Goal: Information Seeking & Learning: Learn about a topic

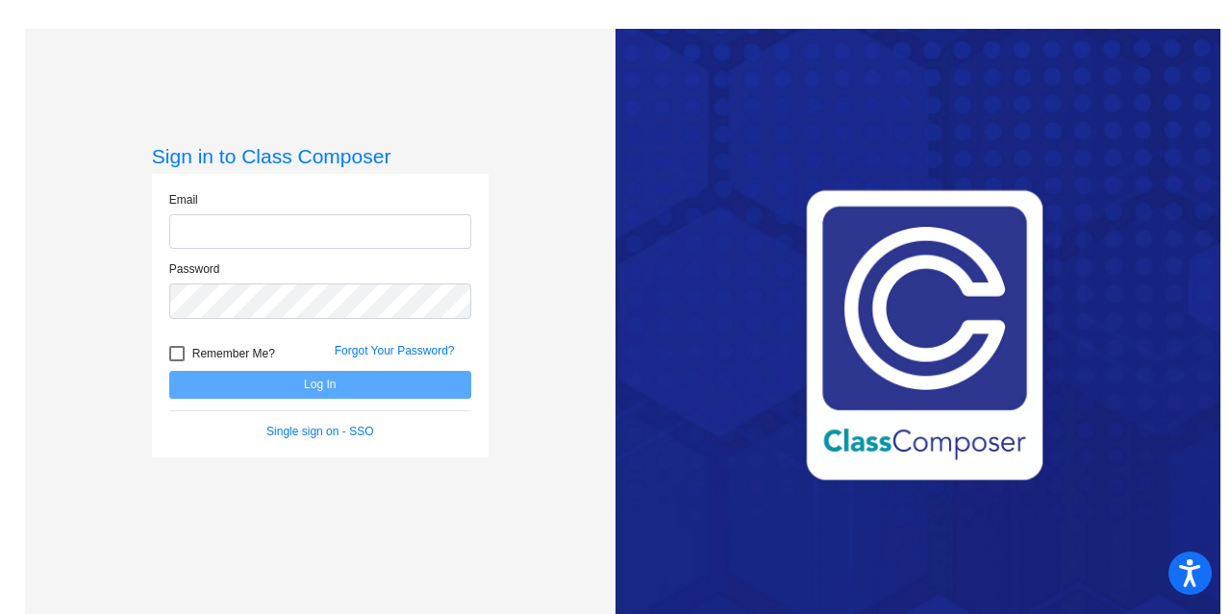
type input "[EMAIL_ADDRESS][DOMAIN_NAME]"
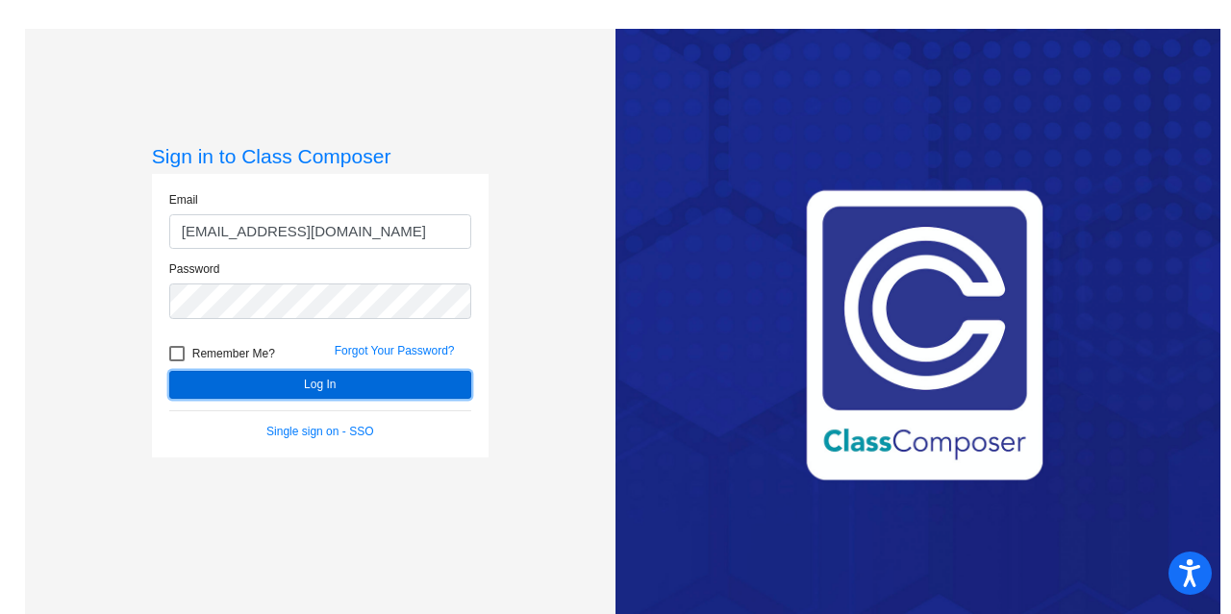
click at [347, 389] on button "Log In" at bounding box center [320, 385] width 302 height 28
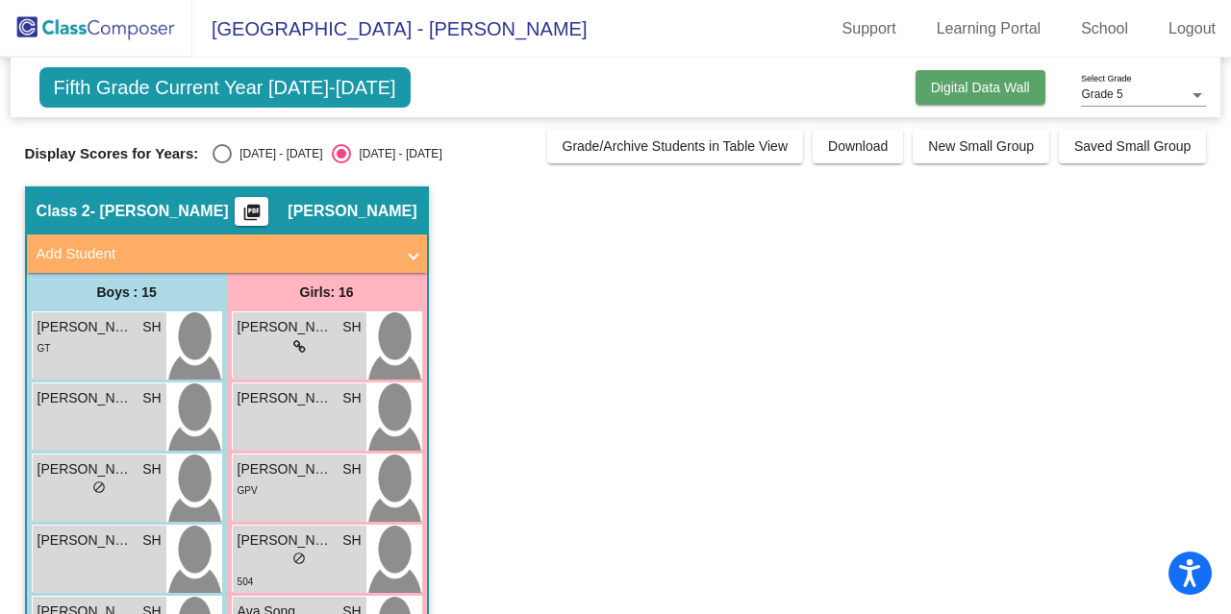
click at [978, 80] on span "Digital Data Wall" at bounding box center [980, 87] width 99 height 15
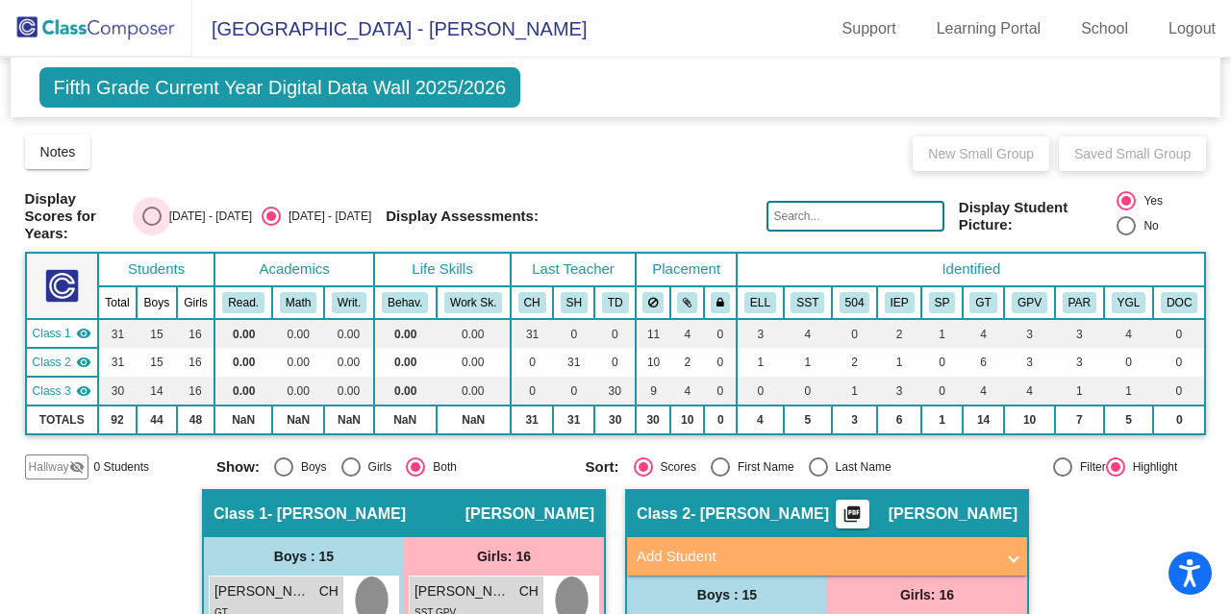
click at [226, 216] on div "[DATE] - [DATE]" at bounding box center [207, 216] width 90 height 17
click at [152, 226] on input "[DATE] - [DATE]" at bounding box center [151, 226] width 1 height 1
radio input "true"
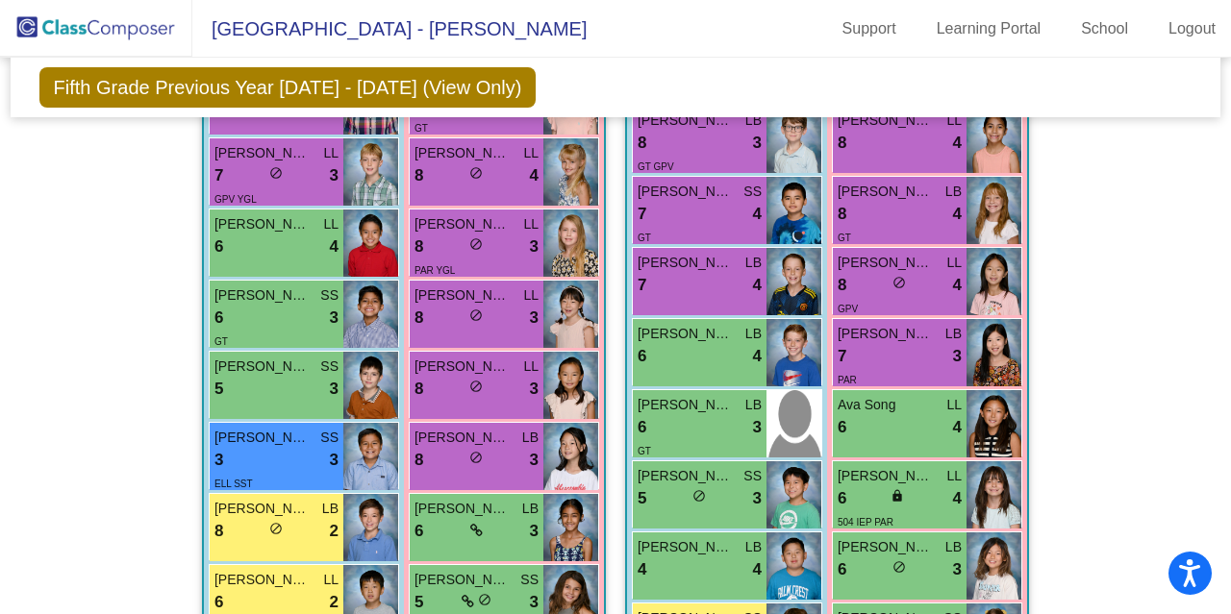
scroll to position [673, 0]
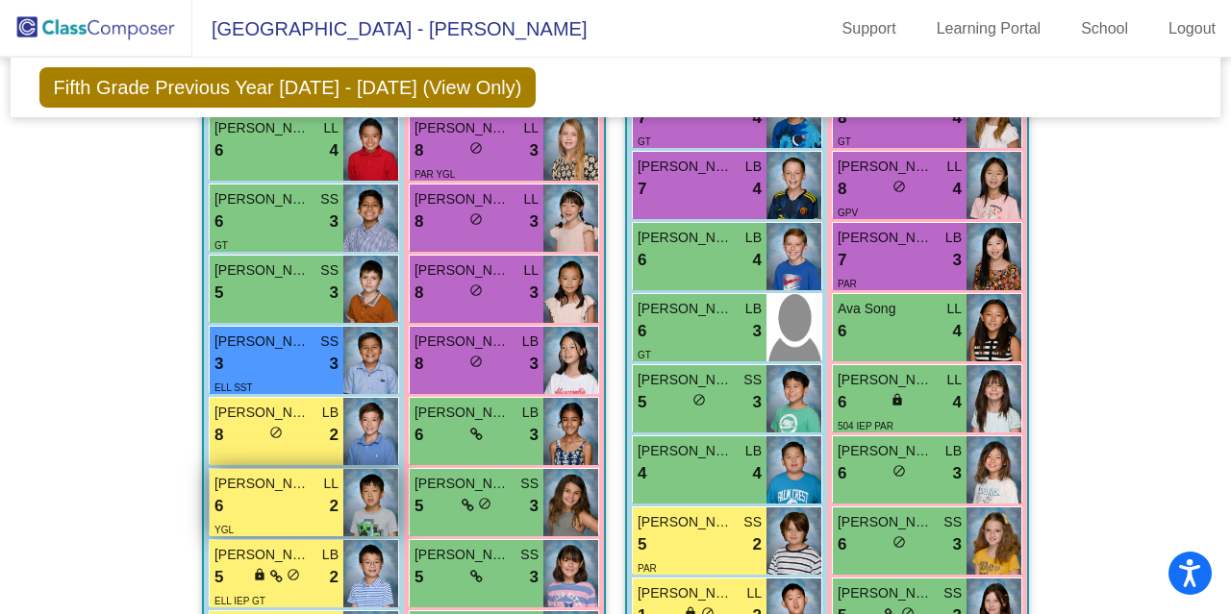
click at [269, 503] on div "6 lock do_not_disturb_alt 2" at bounding box center [276, 506] width 124 height 25
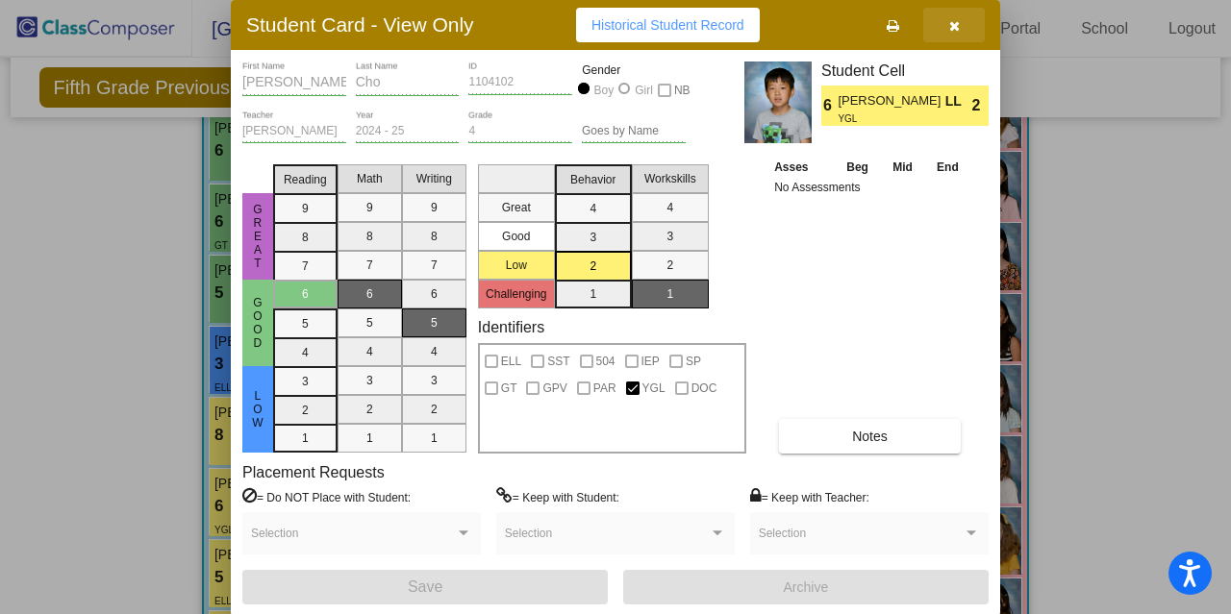
click at [950, 28] on icon "button" at bounding box center [954, 25] width 11 height 13
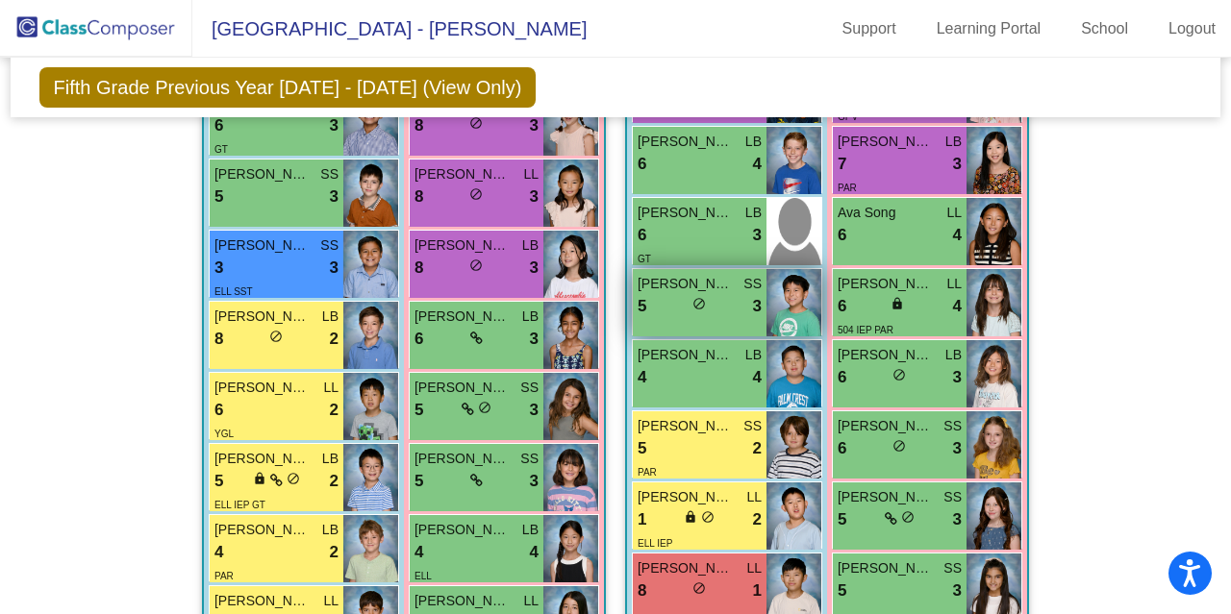
scroll to position [865, 0]
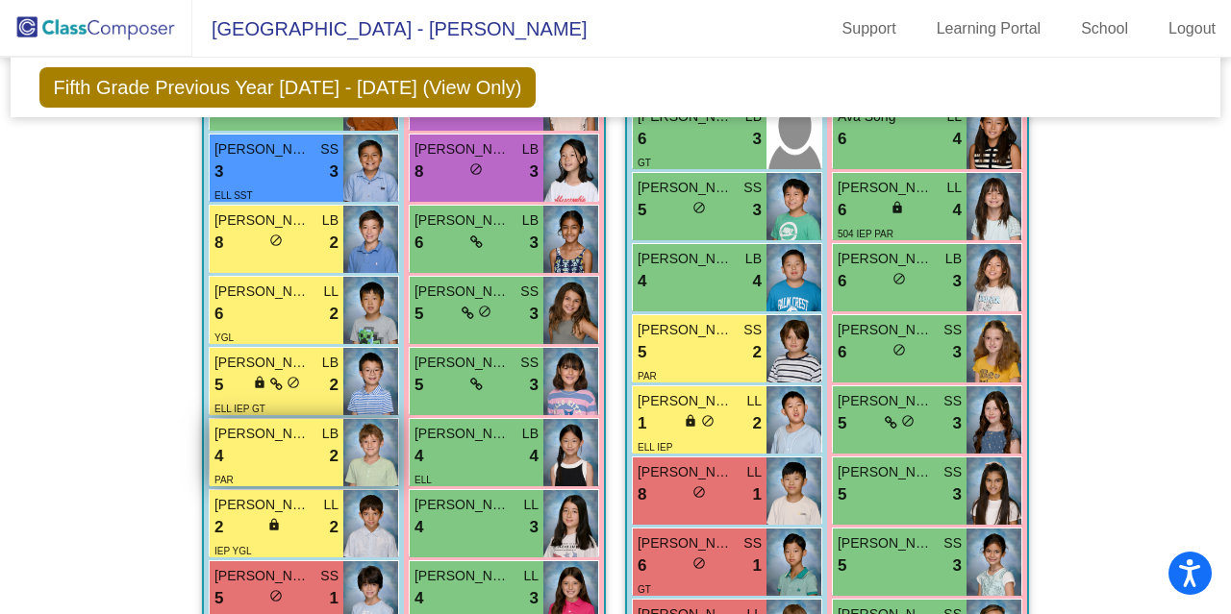
click at [240, 470] on div "PAR" at bounding box center [276, 479] width 124 height 20
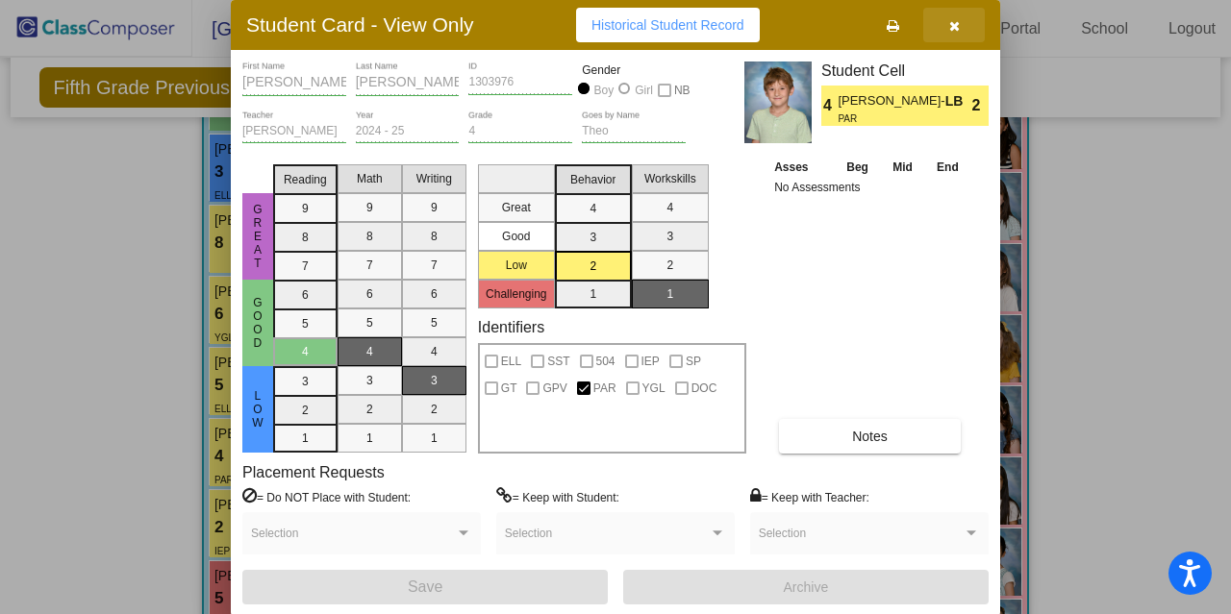
click at [960, 22] on button "button" at bounding box center [954, 25] width 62 height 35
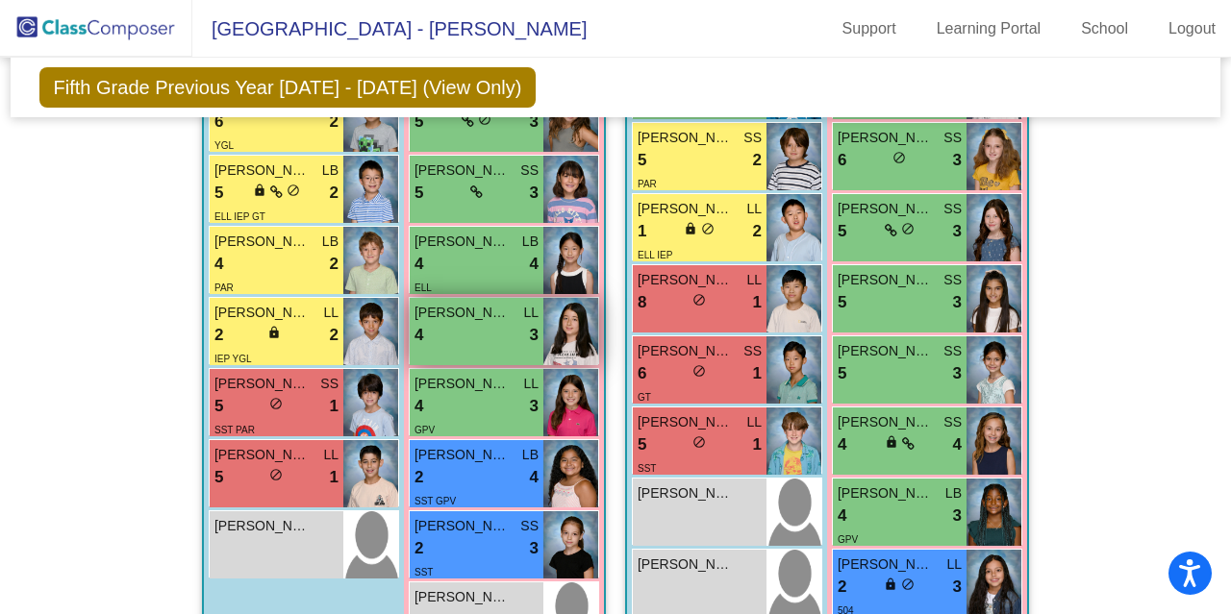
scroll to position [1154, 0]
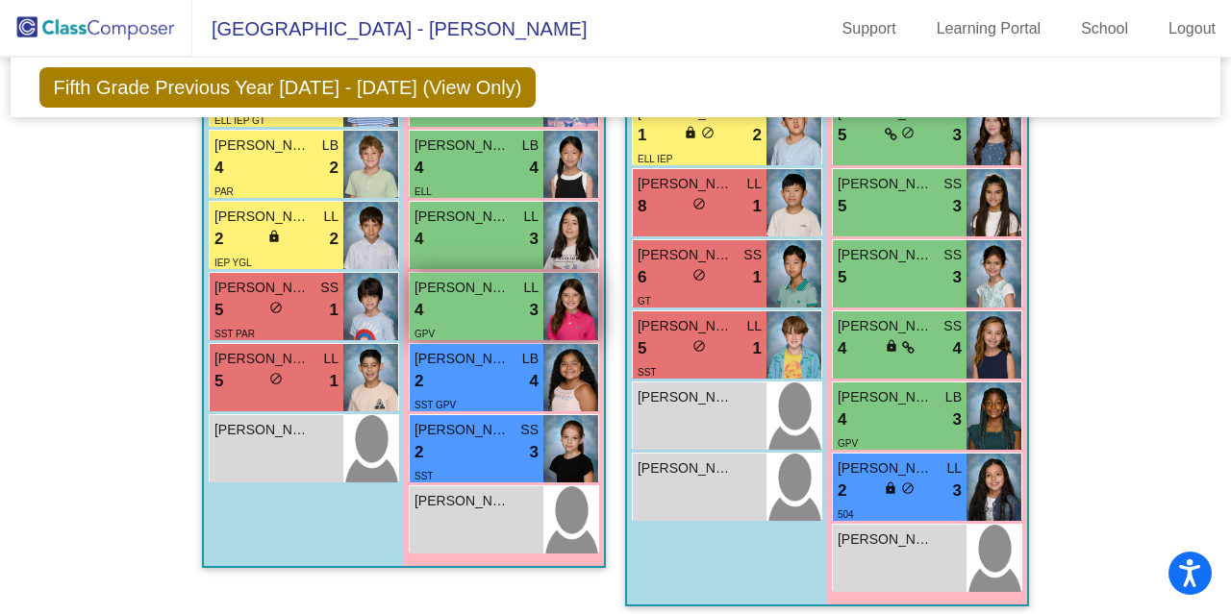
click at [503, 292] on span "[PERSON_NAME]" at bounding box center [462, 288] width 96 height 20
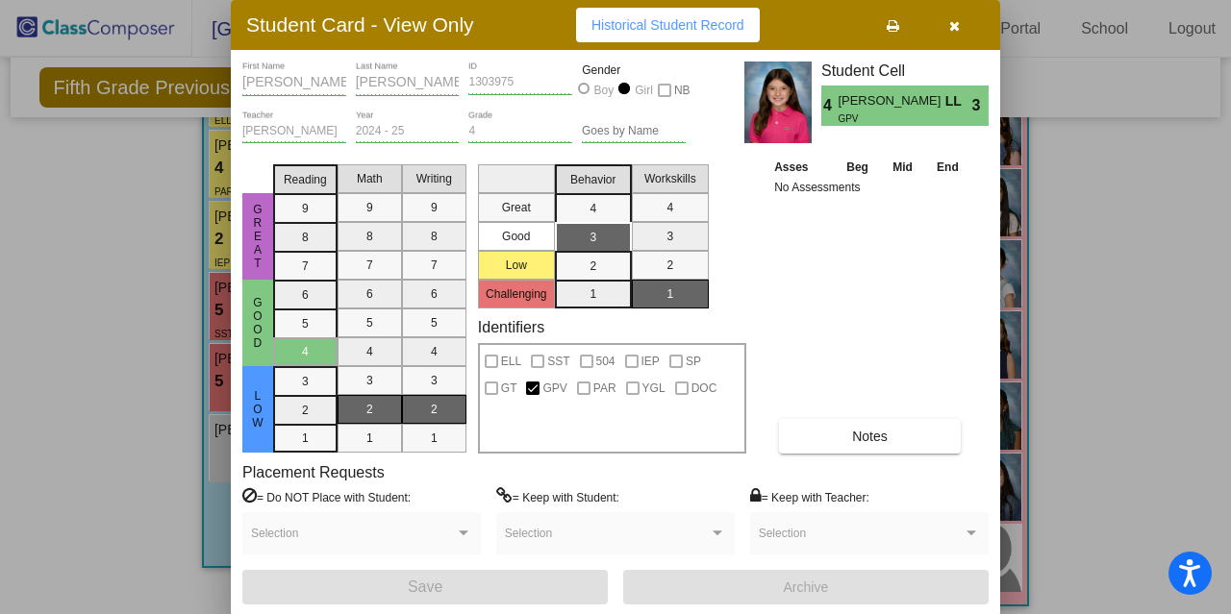
click at [949, 19] on icon "button" at bounding box center [954, 25] width 11 height 13
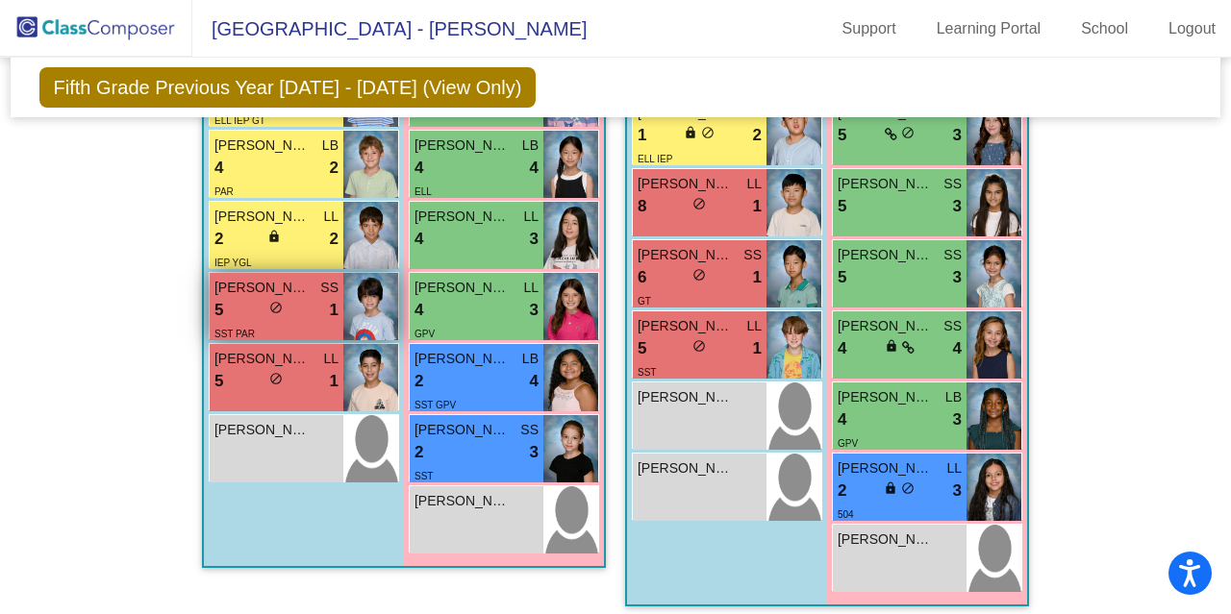
click at [262, 325] on div "SST PAR" at bounding box center [276, 333] width 124 height 20
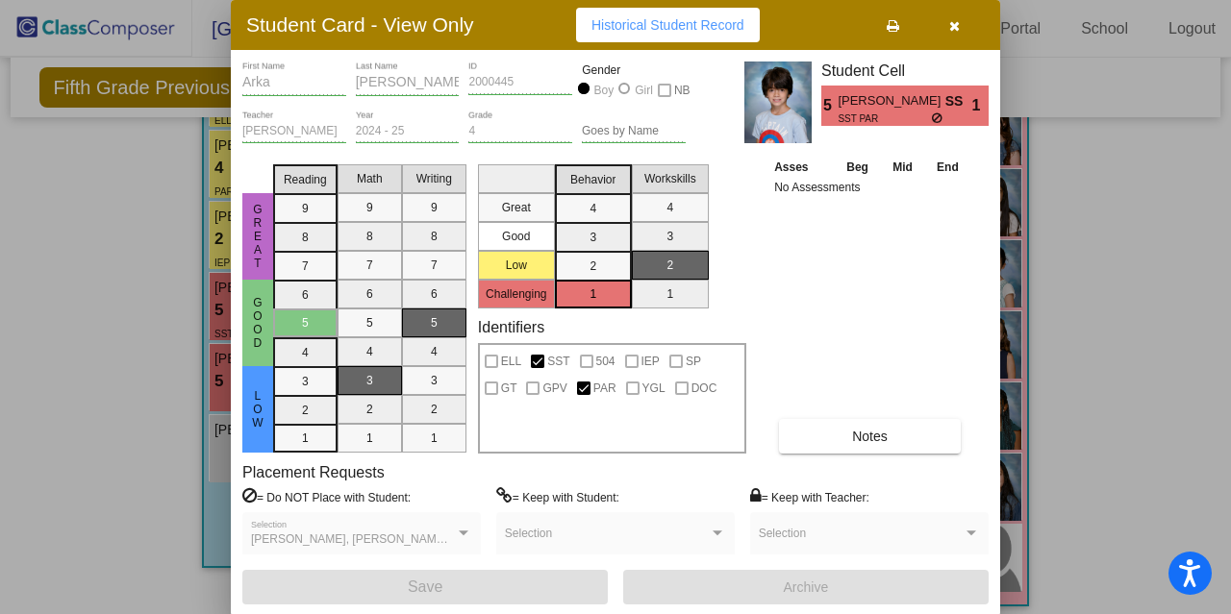
click at [956, 28] on icon "button" at bounding box center [954, 25] width 11 height 13
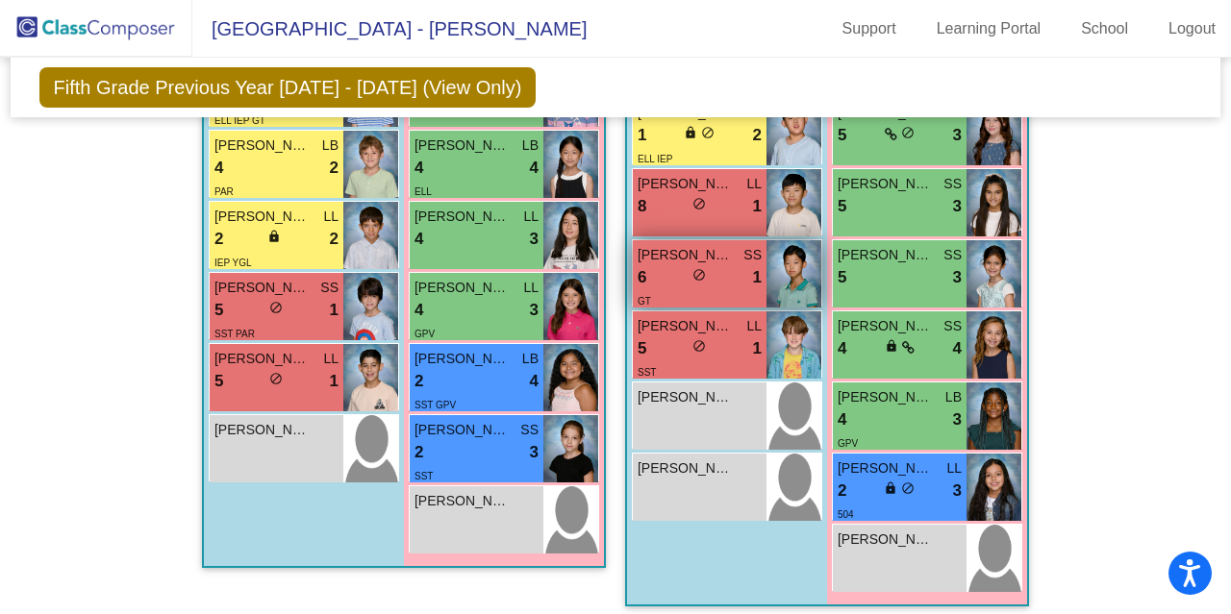
click at [769, 283] on img at bounding box center [793, 273] width 55 height 67
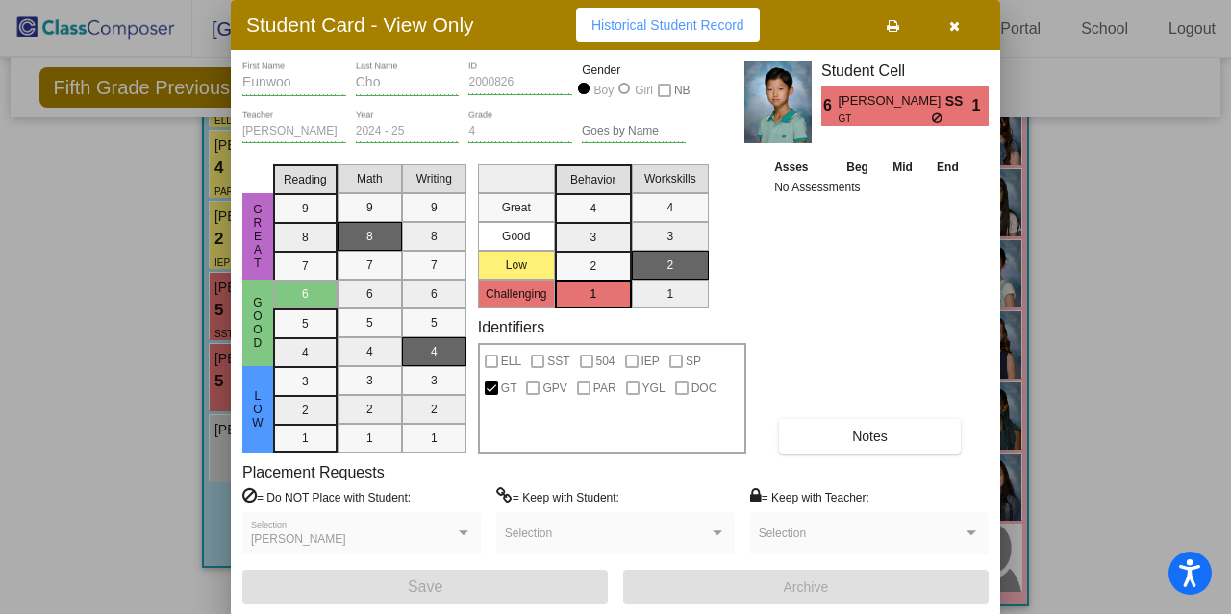
click at [952, 24] on icon "button" at bounding box center [954, 25] width 11 height 13
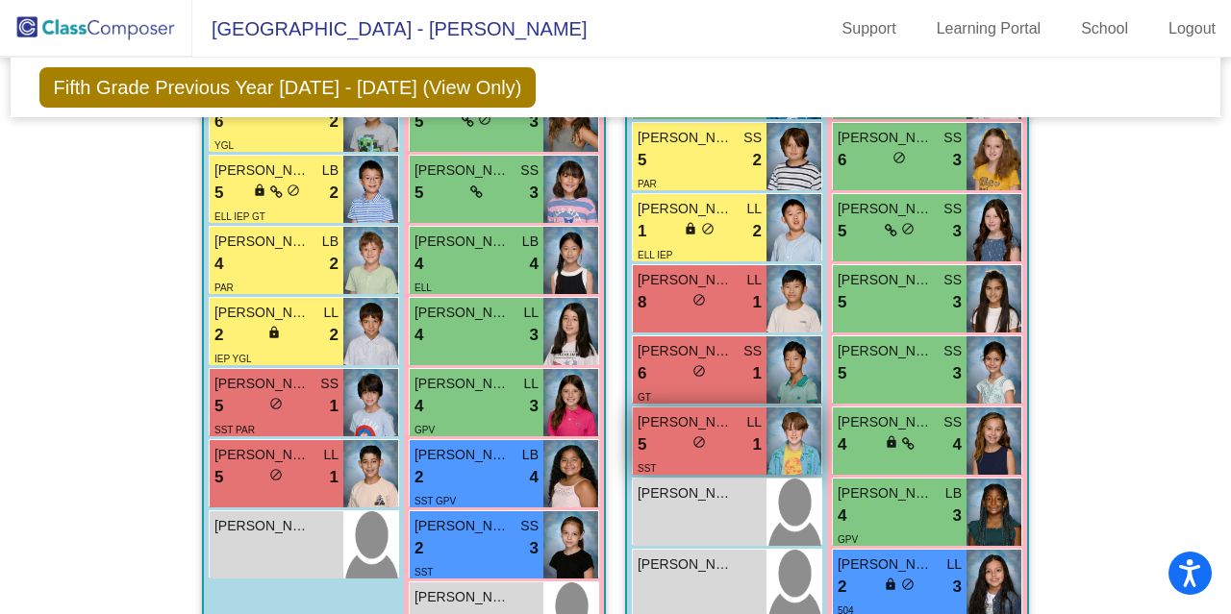
scroll to position [962, 0]
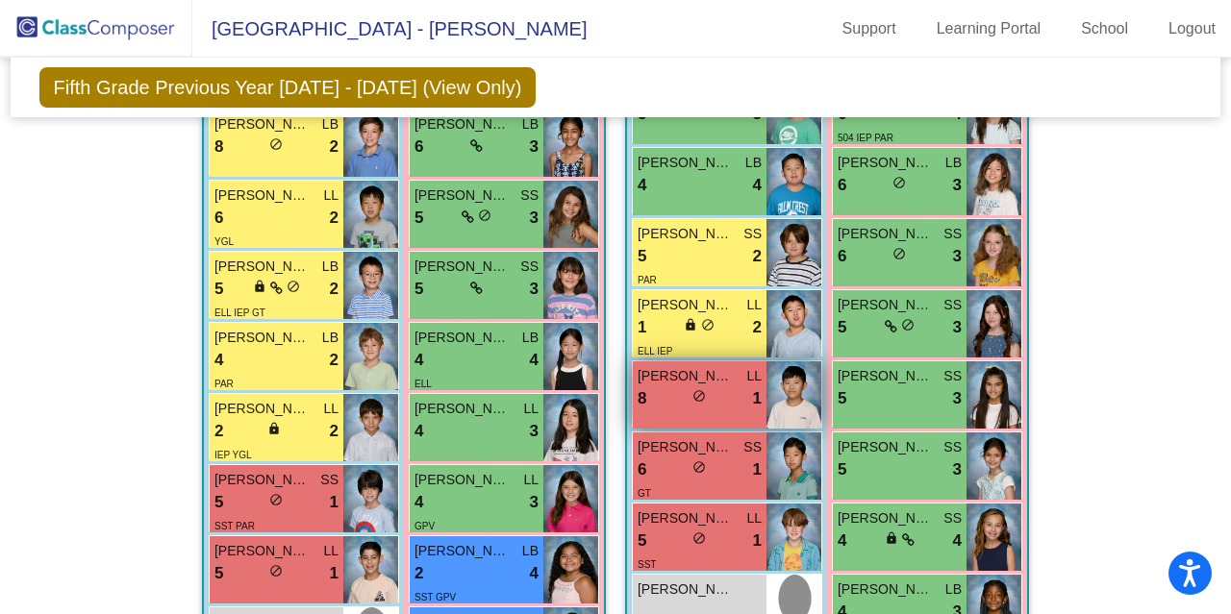
click at [766, 393] on img at bounding box center [793, 395] width 55 height 67
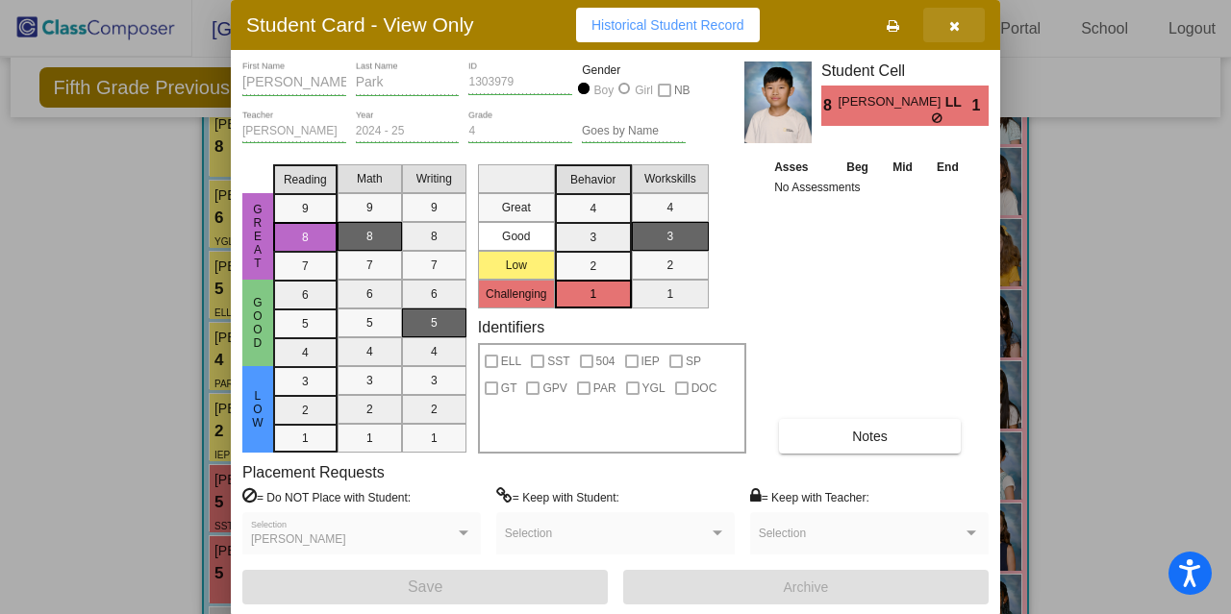
click at [967, 20] on button "button" at bounding box center [954, 25] width 62 height 35
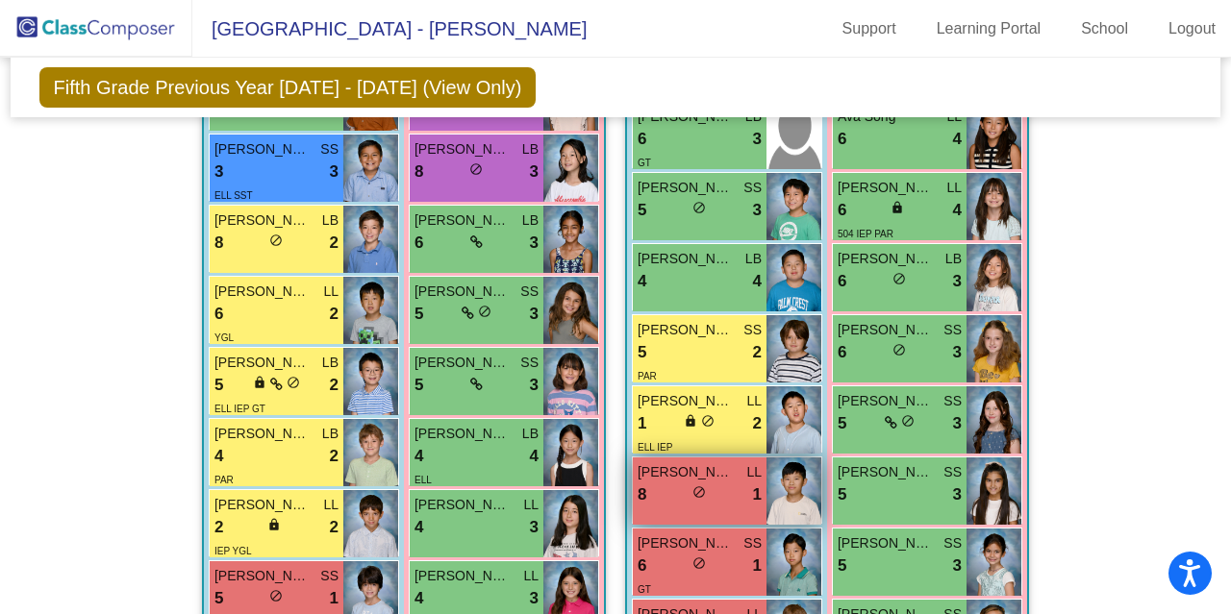
scroll to position [769, 0]
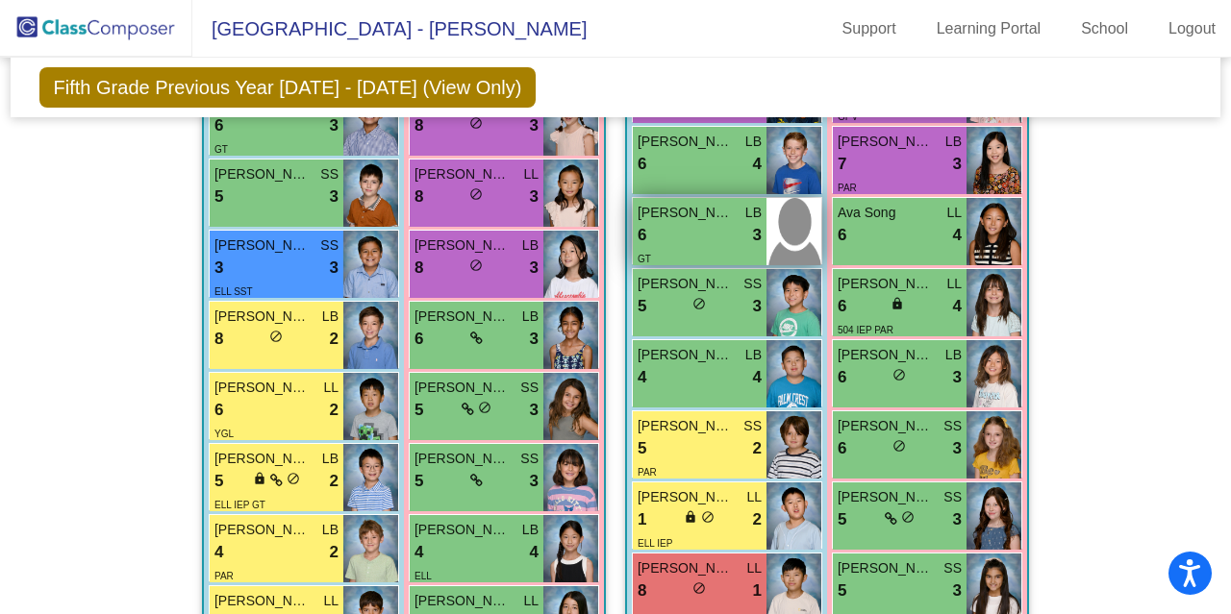
click at [729, 248] on div "GT" at bounding box center [699, 258] width 124 height 20
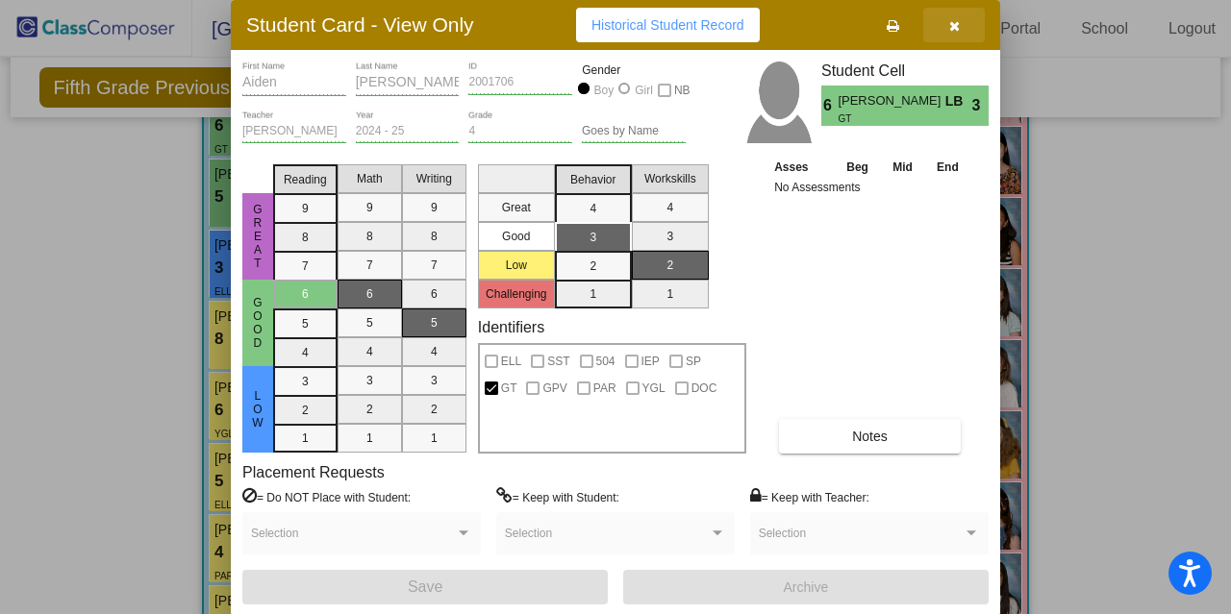
click at [964, 21] on button "button" at bounding box center [954, 25] width 62 height 35
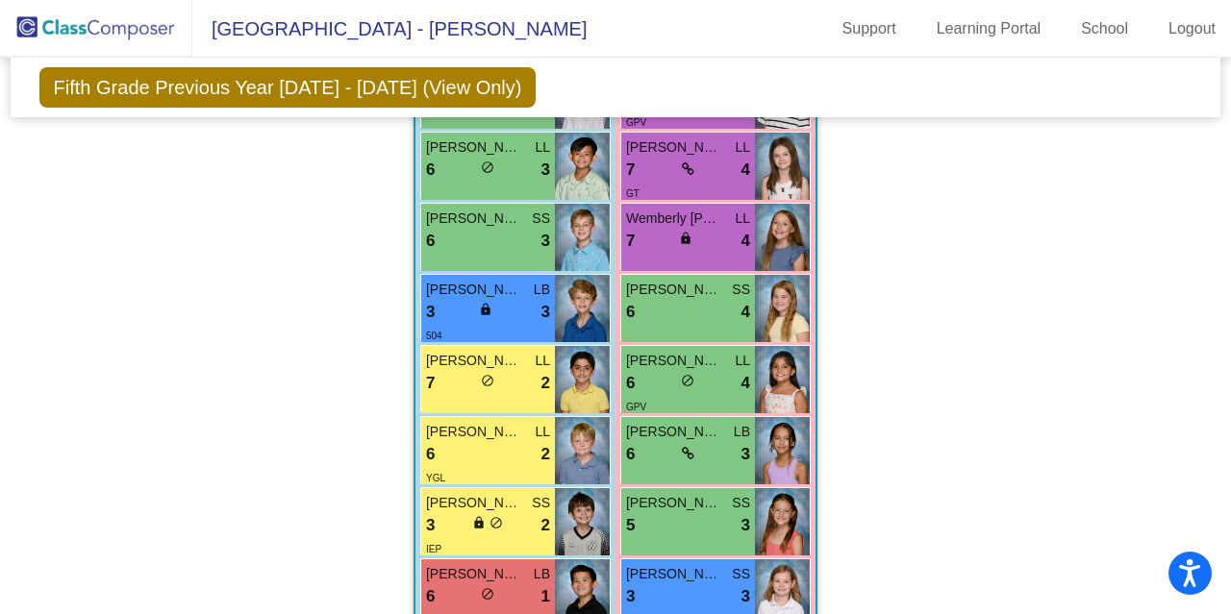
scroll to position [2115, 0]
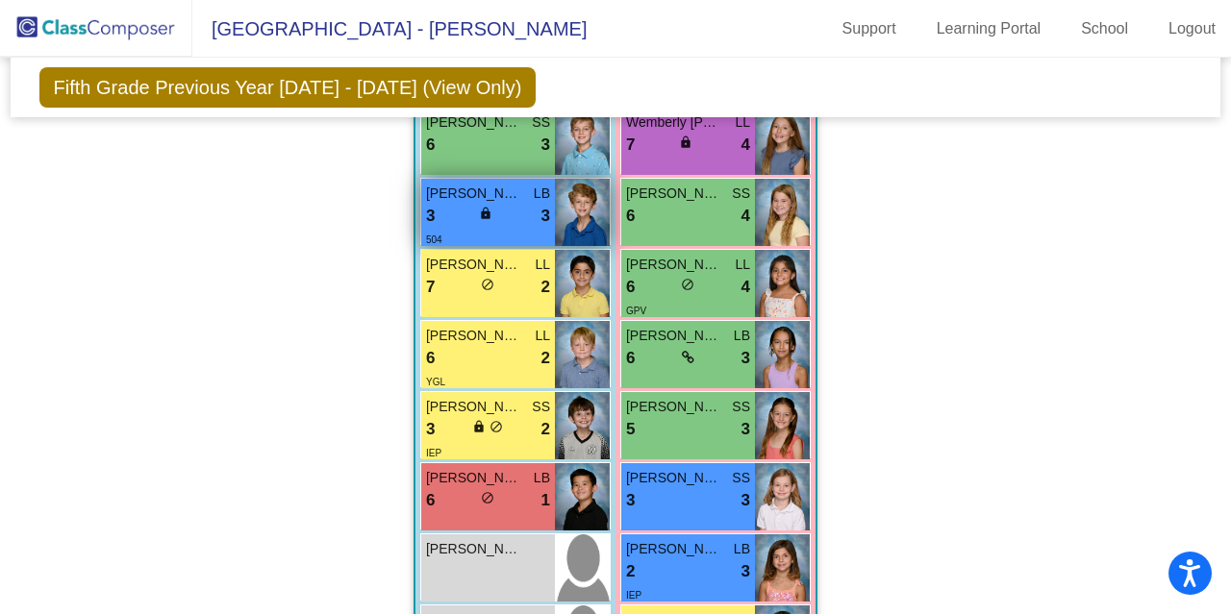
click at [555, 214] on img at bounding box center [582, 212] width 55 height 67
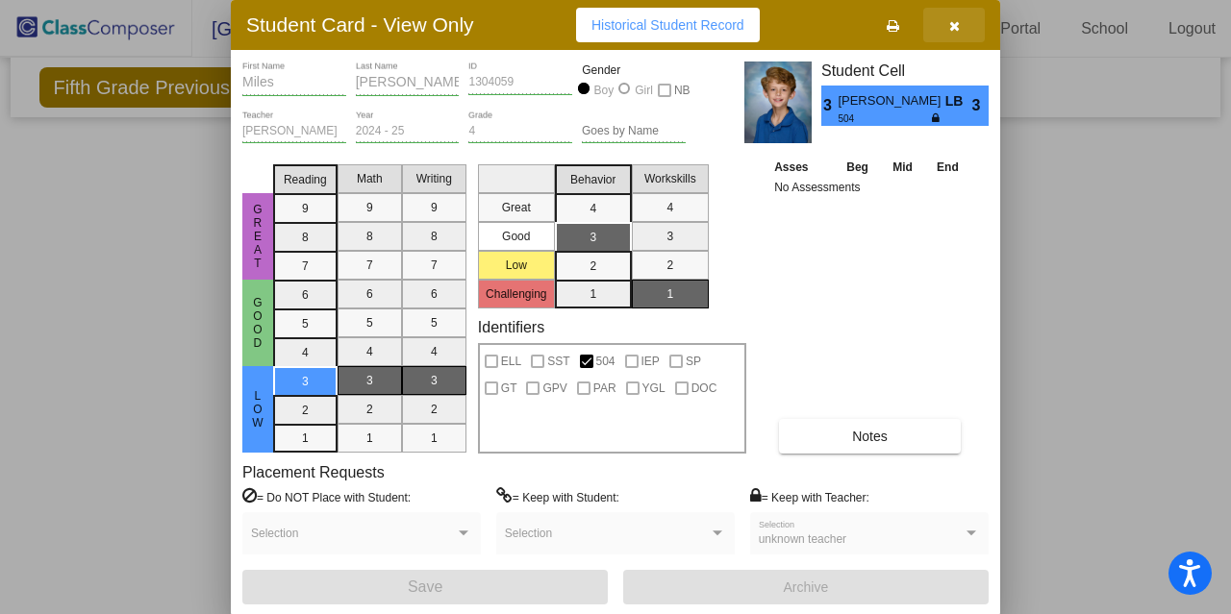
click at [959, 30] on icon "button" at bounding box center [954, 25] width 11 height 13
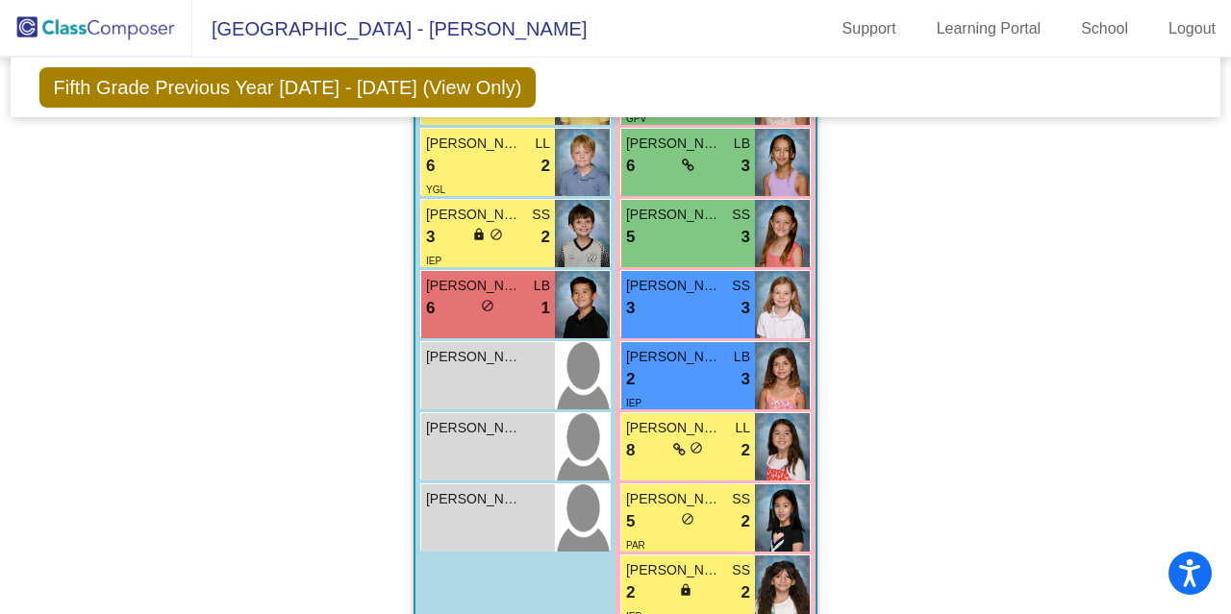
scroll to position [2404, 0]
